Goal: Information Seeking & Learning: Learn about a topic

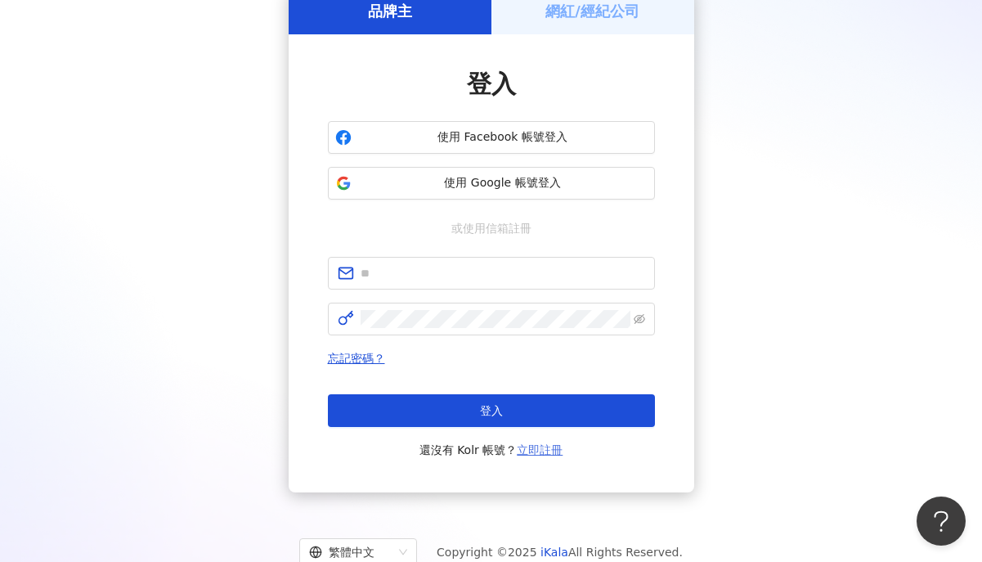
scroll to position [83, 0]
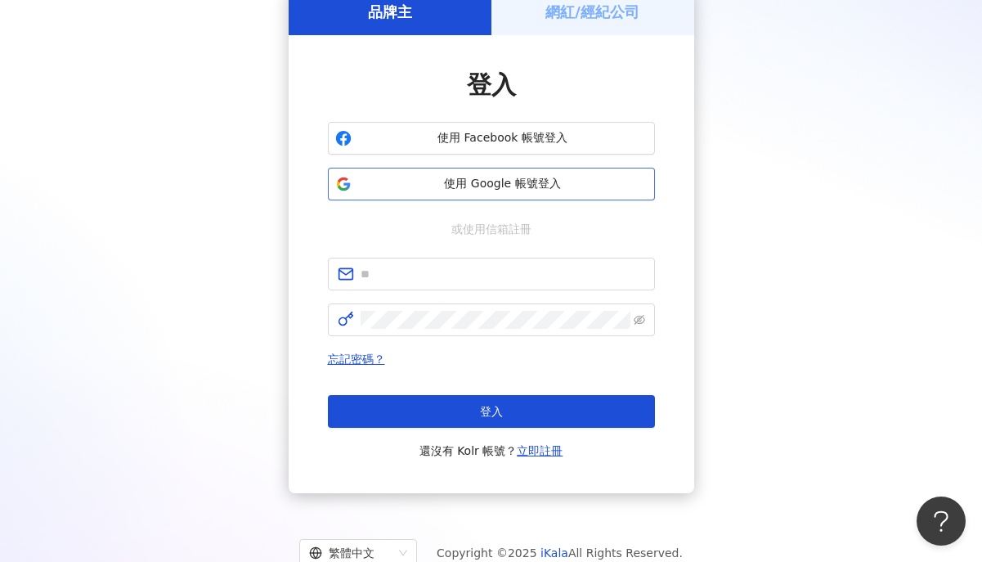
click at [556, 189] on span "使用 Google 帳號登入" at bounding box center [503, 184] width 290 height 16
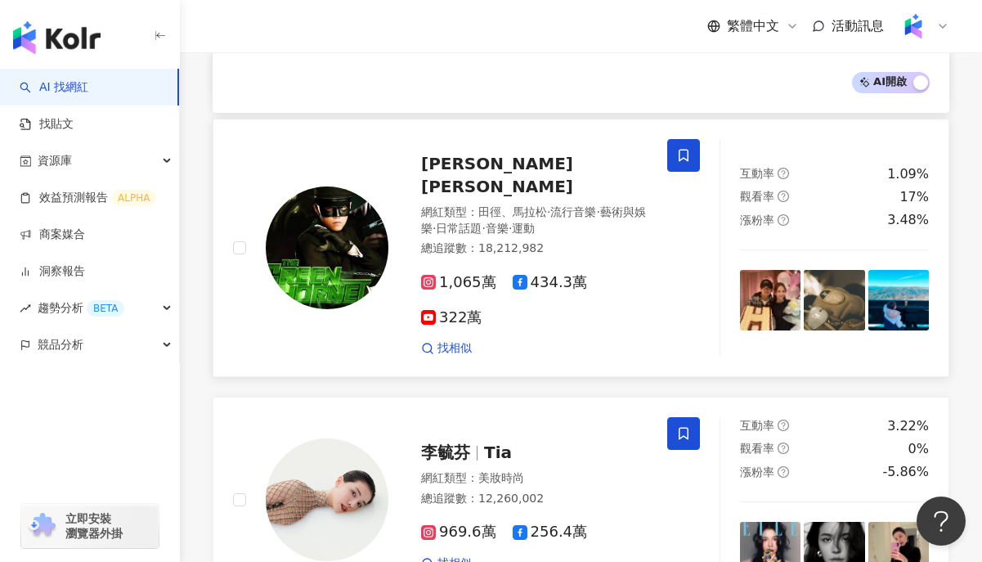
scroll to position [560, 0]
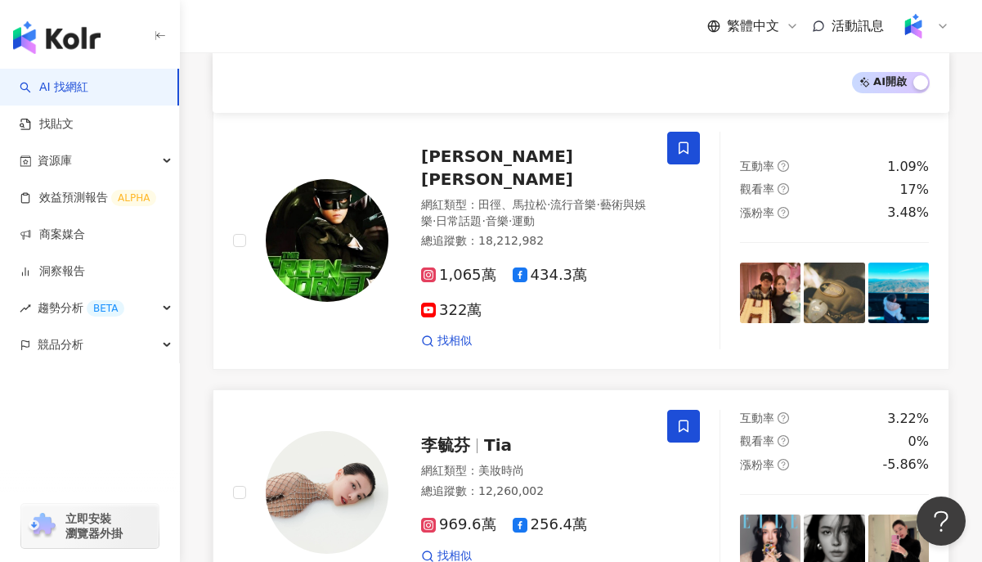
click at [438, 433] on div "李毓芬 Tia" at bounding box center [534, 444] width 227 height 23
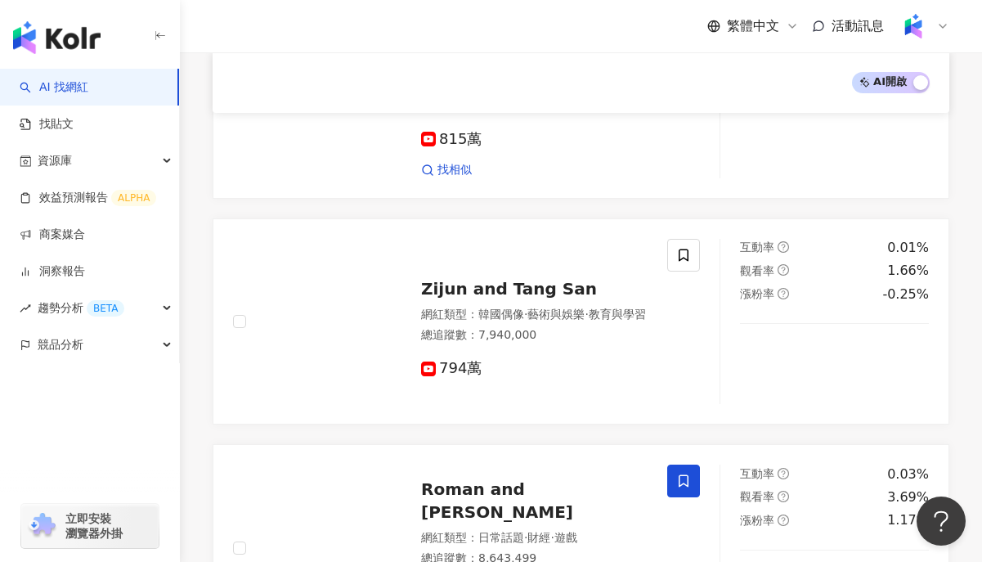
scroll to position [1211, 0]
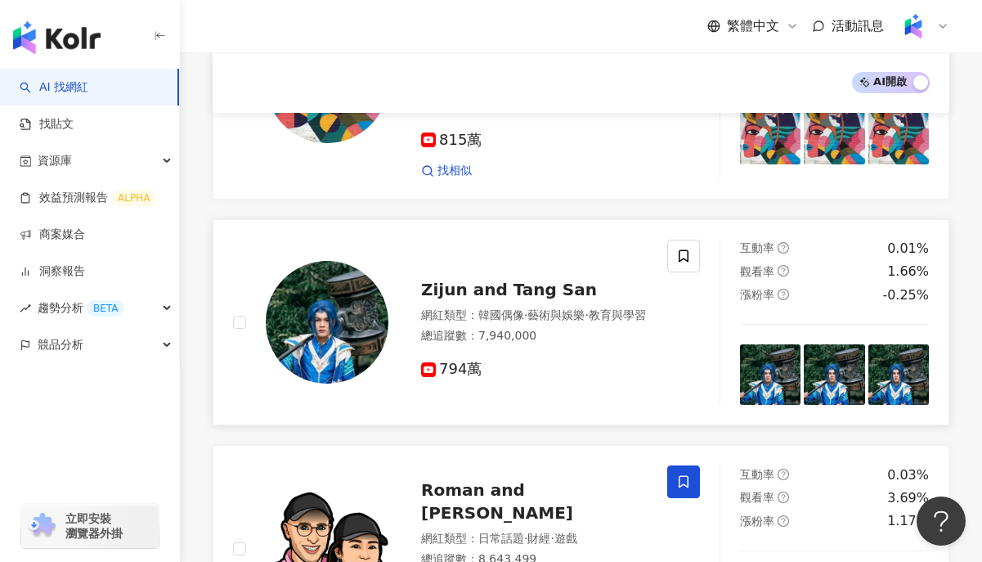
click at [483, 280] on span "Zijun and Tang San" at bounding box center [509, 290] width 176 height 20
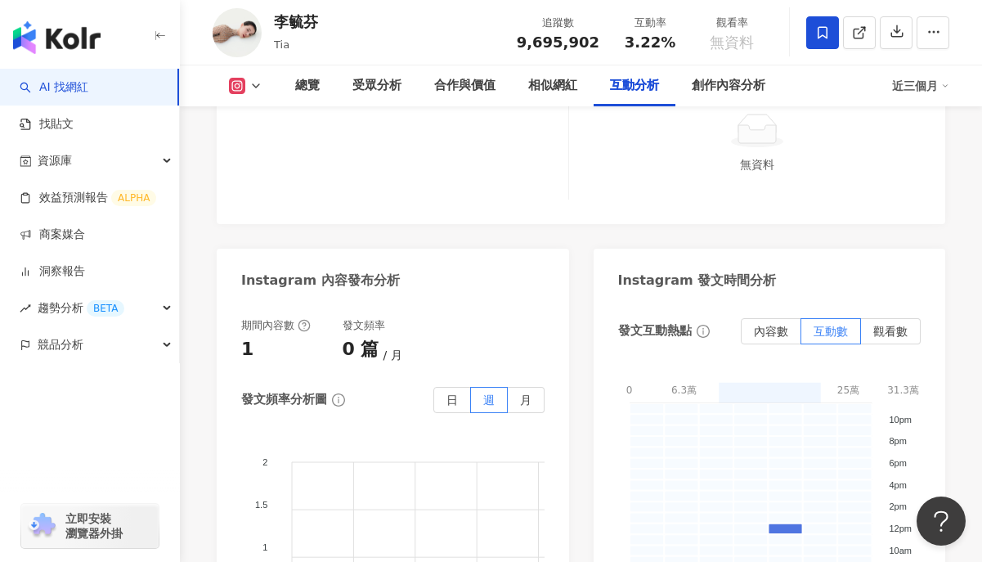
scroll to position [3952, 0]
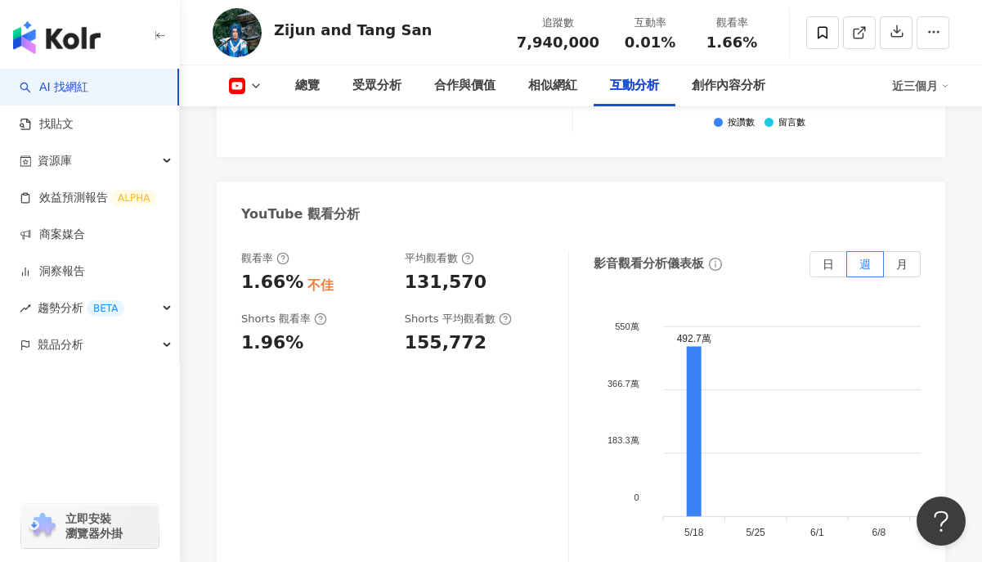
scroll to position [3124, 0]
